Goal: Information Seeking & Learning: Learn about a topic

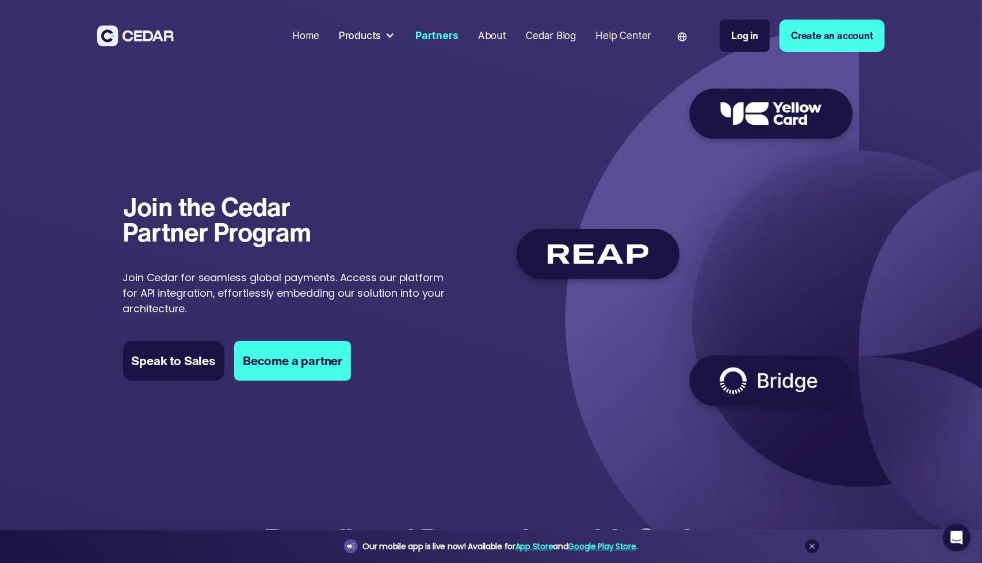
click at [546, 30] on div "Cedar Blog" at bounding box center [551, 35] width 50 height 15
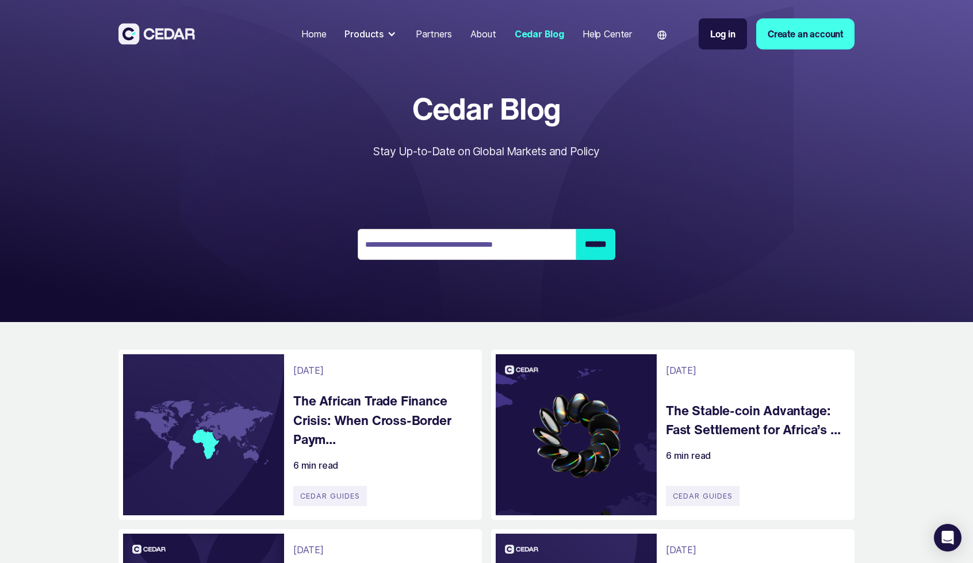
click at [381, 409] on h4 "The African Trade Finance Crisis: When Cross-Border Paym..." at bounding box center [381, 420] width 177 height 58
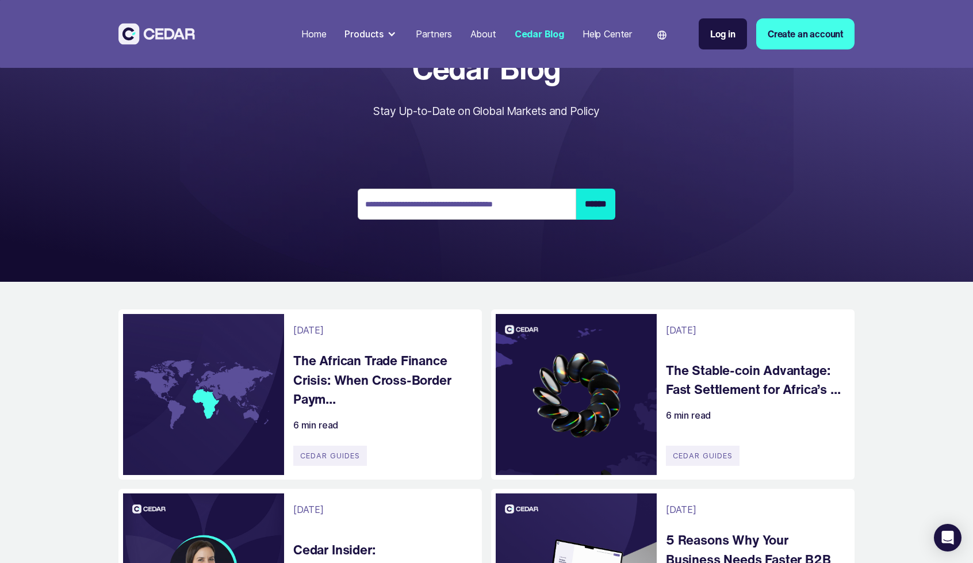
scroll to position [173, 0]
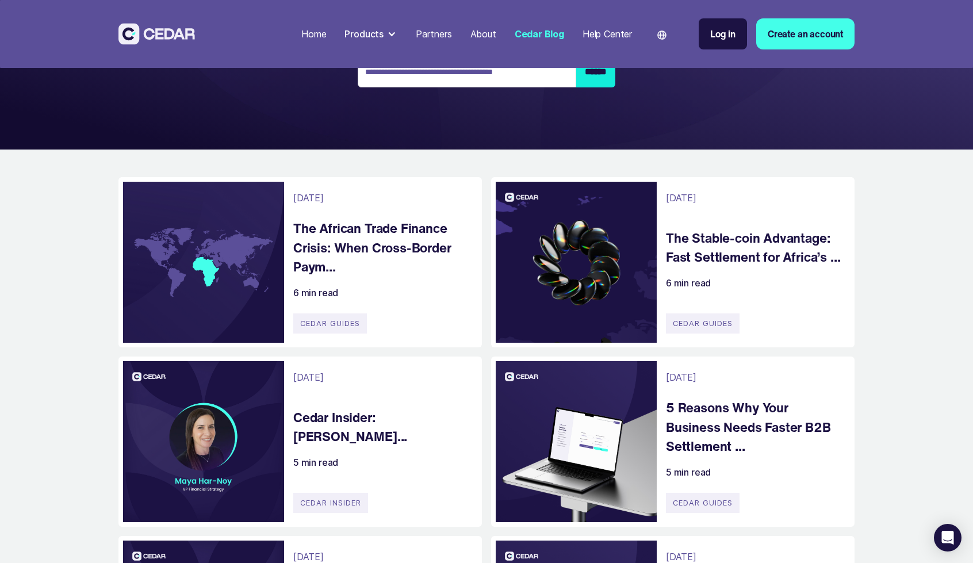
click at [756, 233] on h4 "The Stable-coin Advantage: Fast Settlement for Africa’s ..." at bounding box center [754, 247] width 177 height 39
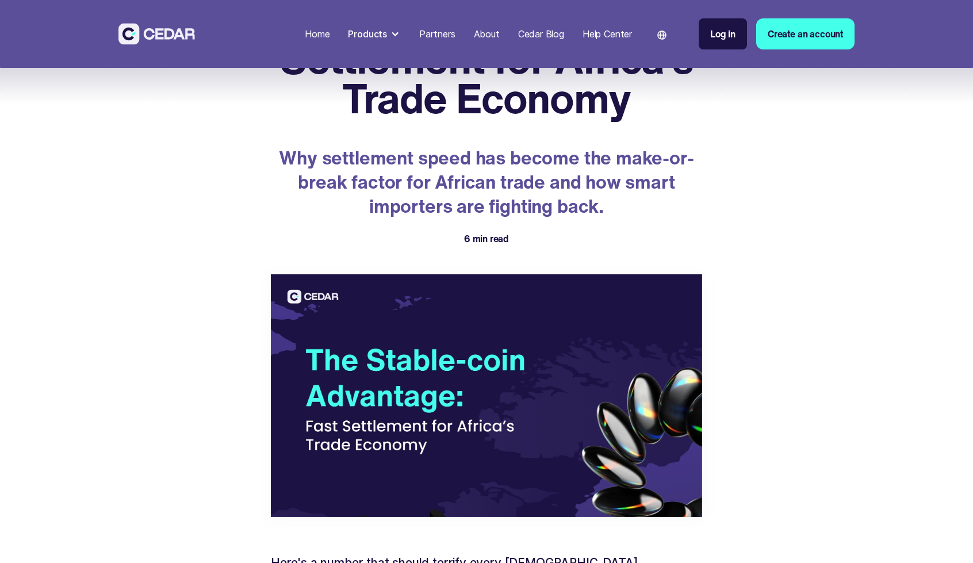
scroll to position [115, 0]
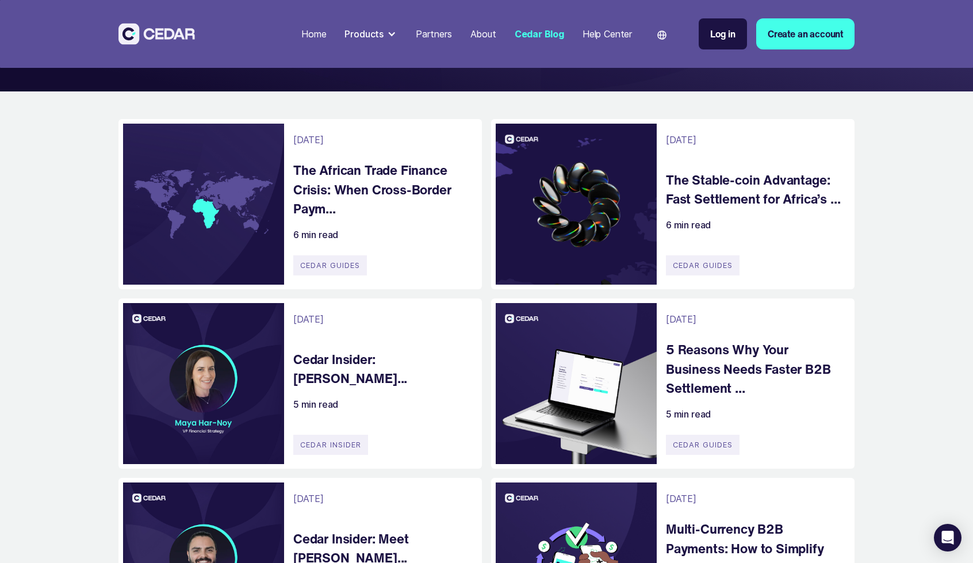
scroll to position [230, 0]
click at [707, 217] on div "September 4, 2025 The Stable-coin Advantage: Fast Settlement for Africa’s ... 6…" at bounding box center [754, 204] width 177 height 161
click at [700, 183] on h4 "The Stable-coin Advantage: Fast Settlement for Africa’s ..." at bounding box center [754, 190] width 177 height 39
